Goal: Communication & Community: Answer question/provide support

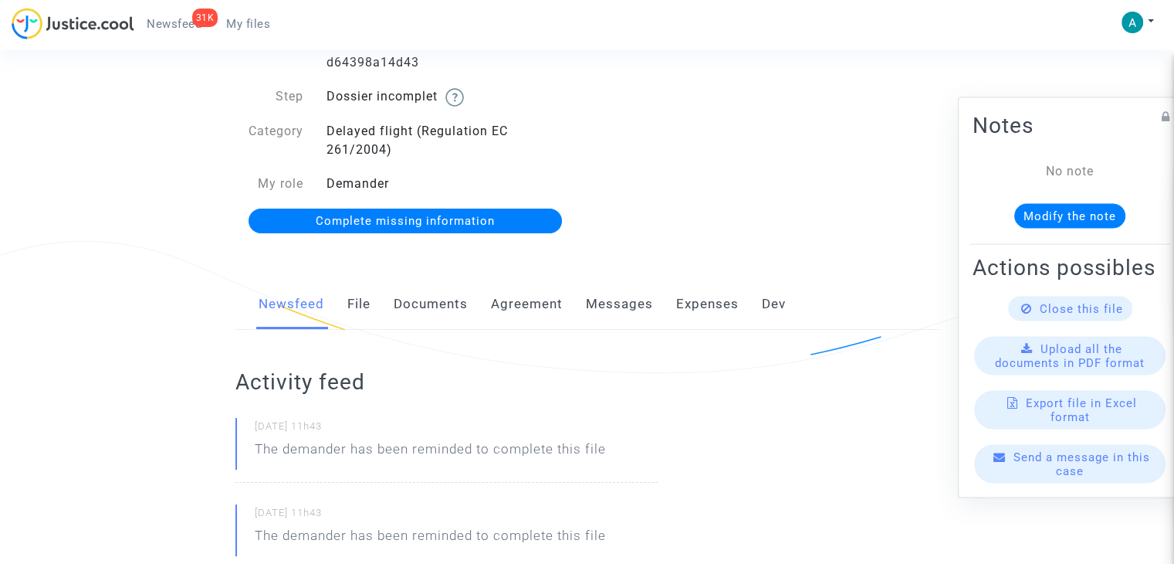
scroll to position [232, 0]
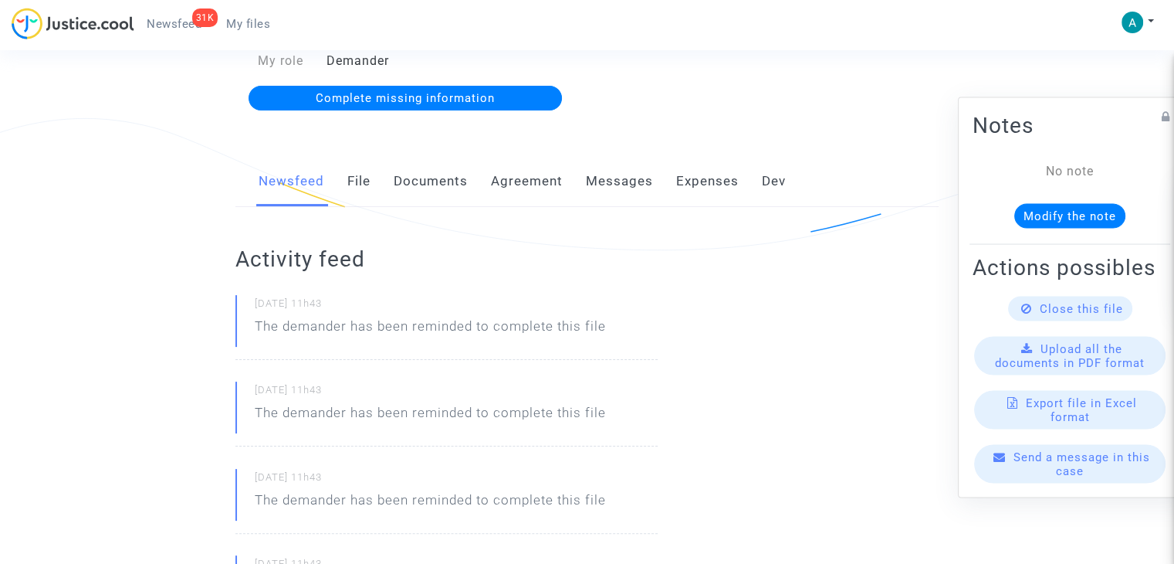
click at [1062, 478] on span "Send a message in this case" at bounding box center [1082, 464] width 137 height 28
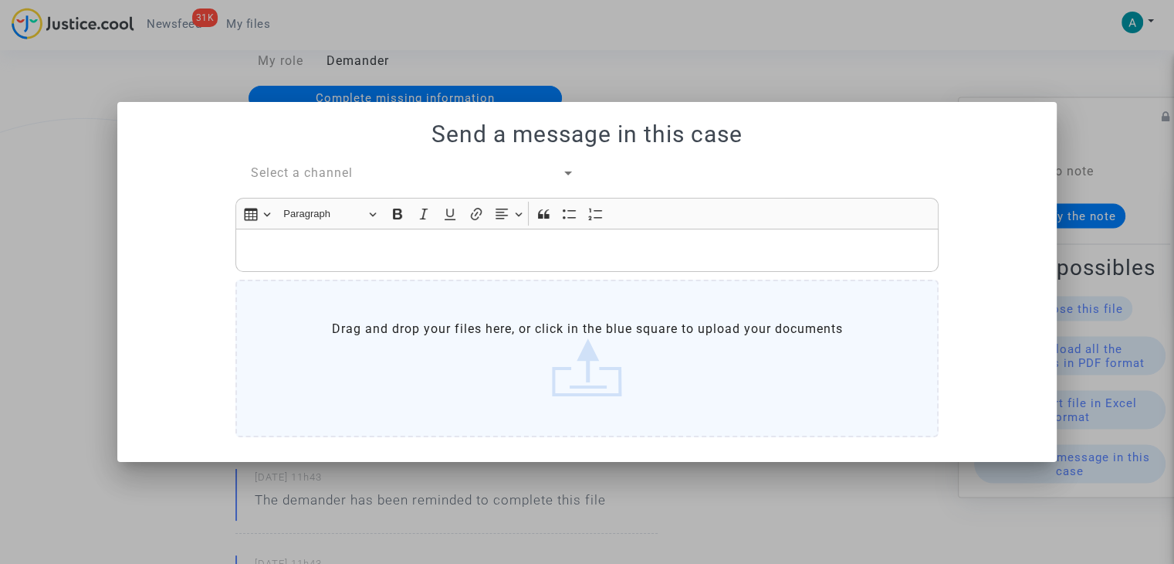
click at [367, 268] on div "Rich Text Editor, main" at bounding box center [586, 250] width 703 height 43
click at [463, 353] on label "Drag and drop your files here, or click in the blue square to upload your docum…" at bounding box center [586, 357] width 703 height 157
click at [0, 0] on input "Drag and drop your files here, or click in the blue square to upload your docum…" at bounding box center [0, 0] width 0 height 0
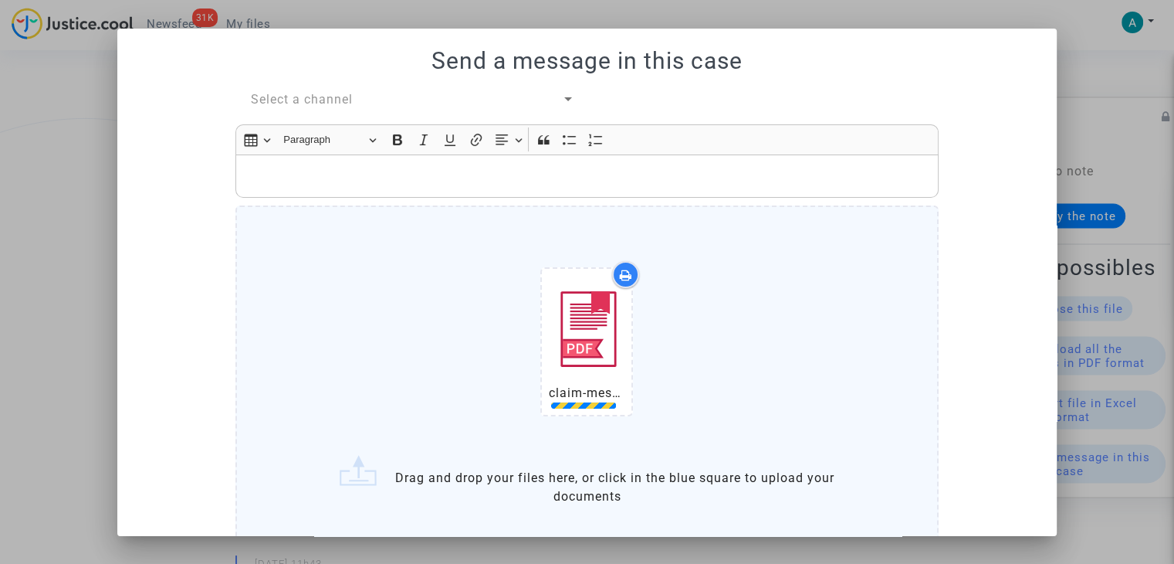
click at [315, 103] on span "Select a channel" at bounding box center [302, 99] width 102 height 15
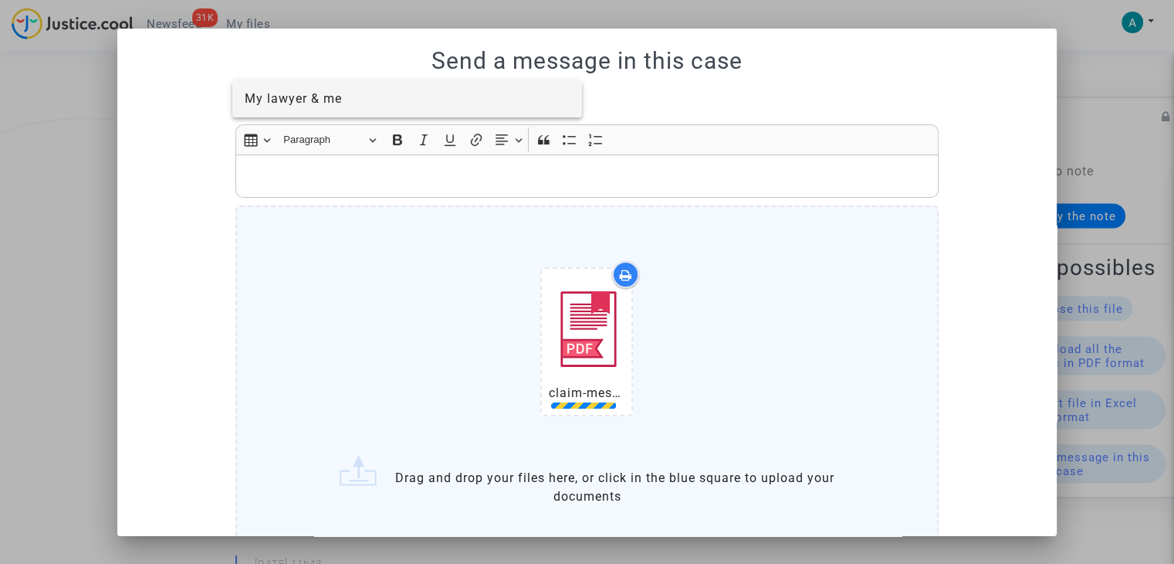
click at [332, 107] on span "My lawyer & me" at bounding box center [407, 98] width 325 height 37
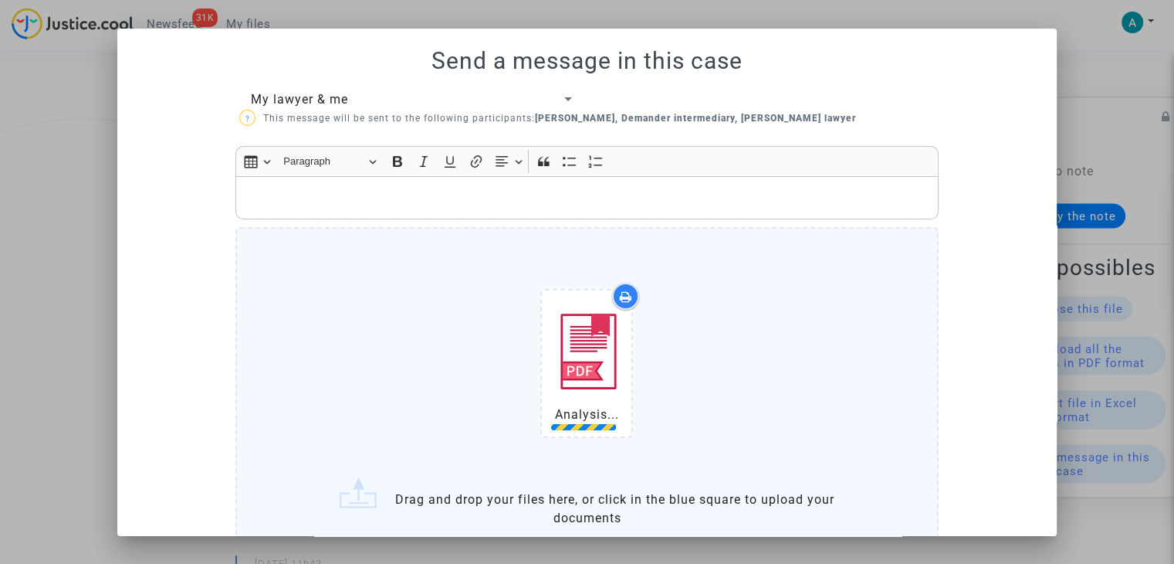
click at [330, 204] on p "Rich Text Editor, main" at bounding box center [587, 197] width 687 height 19
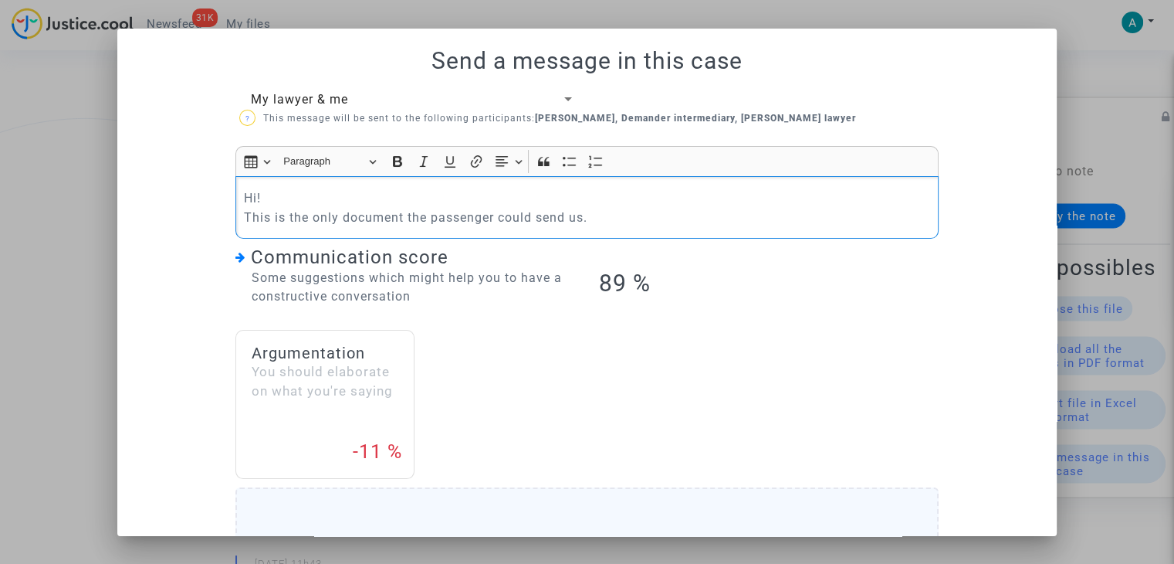
scroll to position [386, 0]
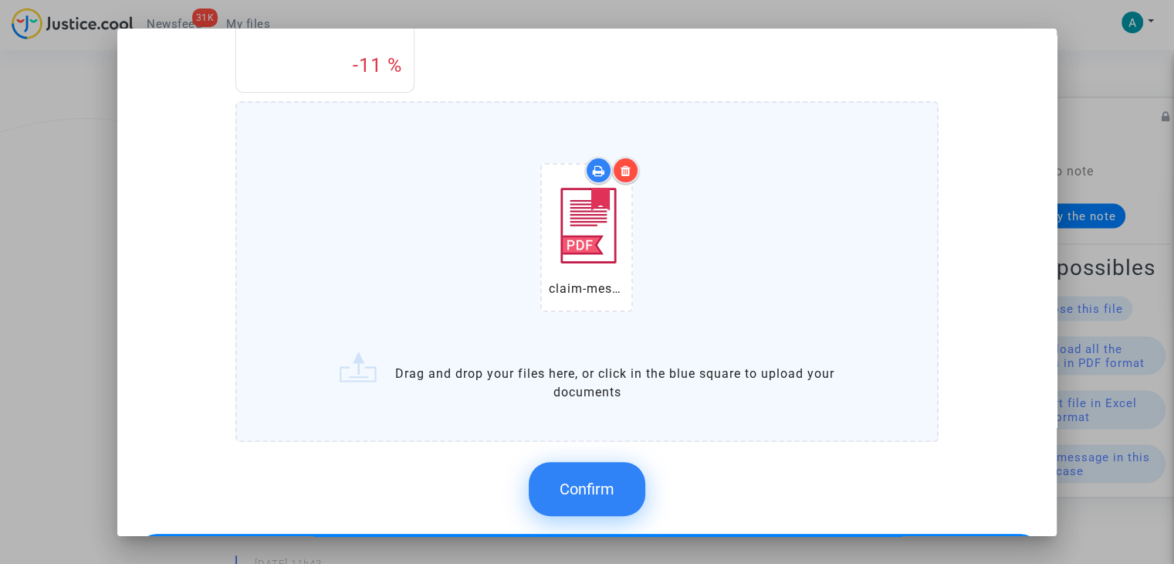
click at [598, 488] on span "Confirm" at bounding box center [587, 488] width 55 height 19
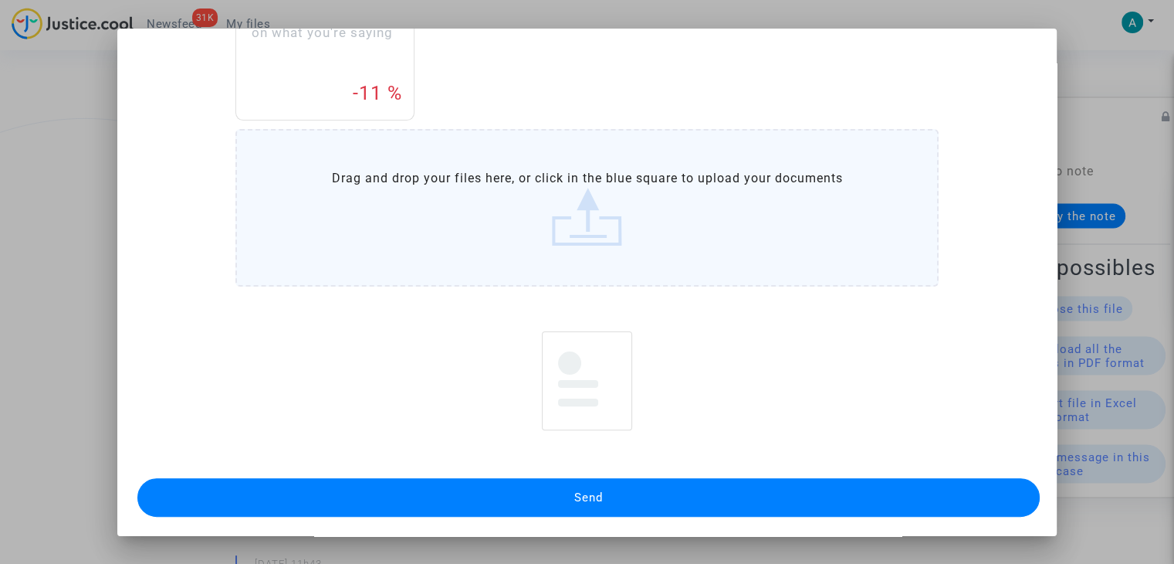
scroll to position [332, 0]
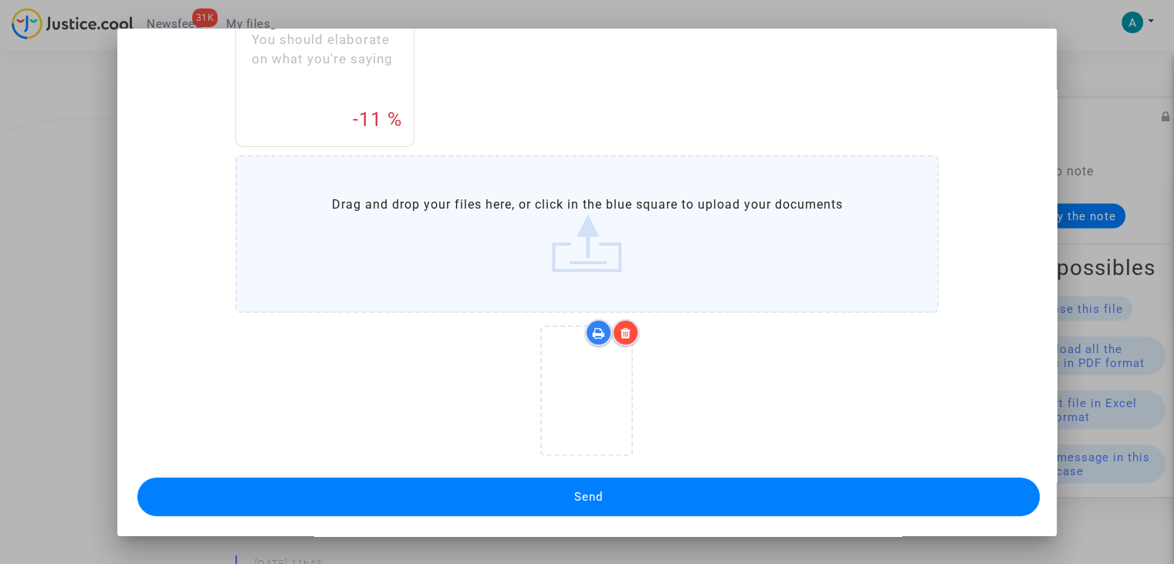
click at [660, 485] on button "Send" at bounding box center [588, 496] width 903 height 39
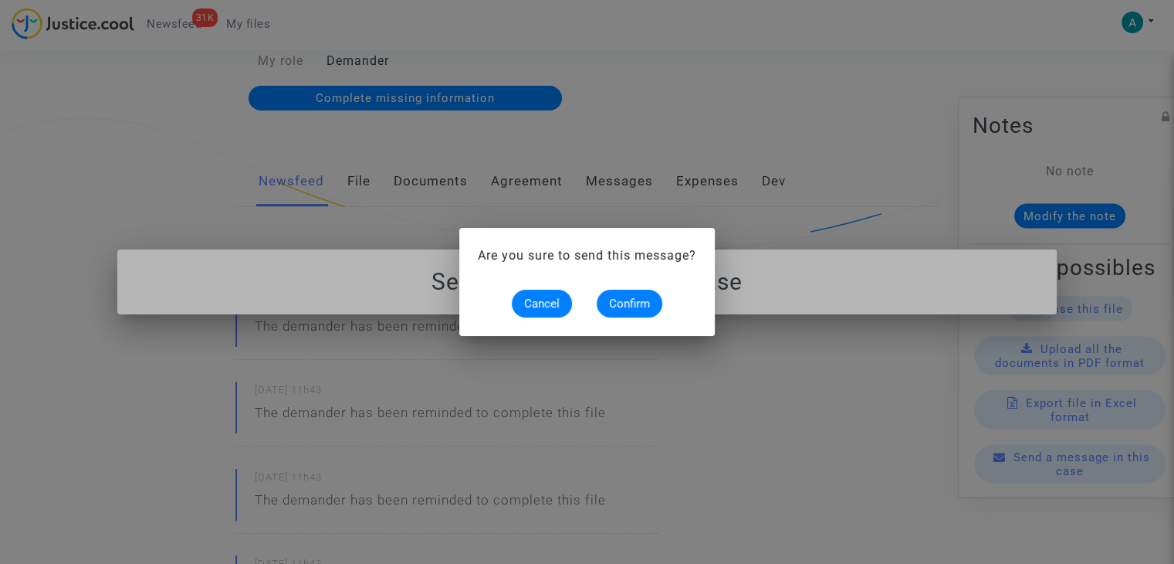
scroll to position [0, 0]
click at [630, 294] on button "Confirm" at bounding box center [630, 304] width 66 height 28
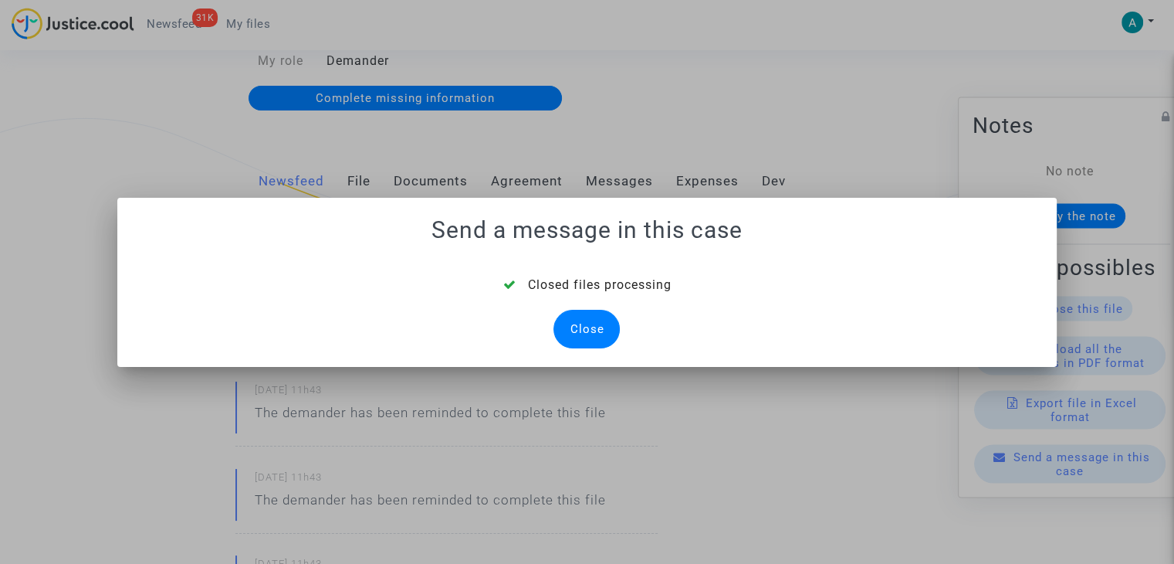
click at [592, 322] on div "Close" at bounding box center [587, 329] width 66 height 39
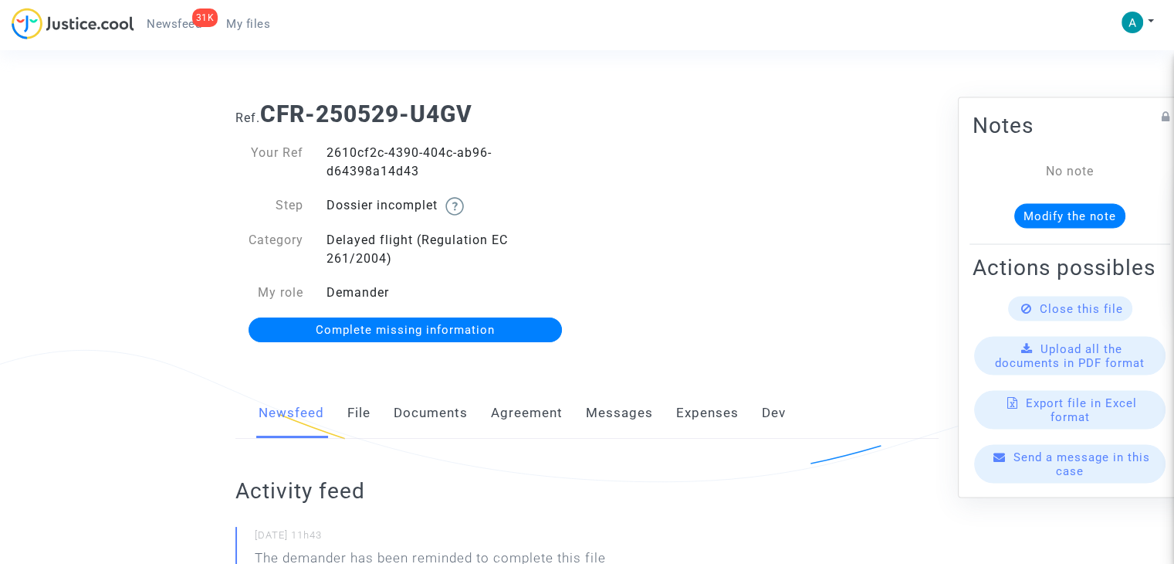
scroll to position [232, 0]
